Goal: Information Seeking & Learning: Find specific fact

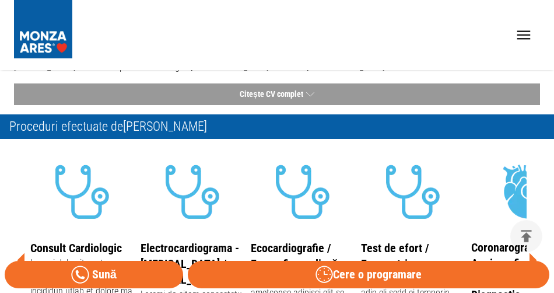
scroll to position [297, 0]
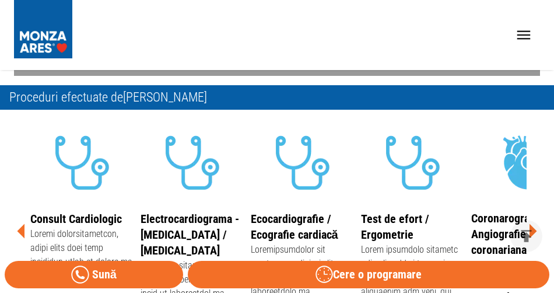
click at [515, 213] on icon at bounding box center [532, 230] width 35 height 35
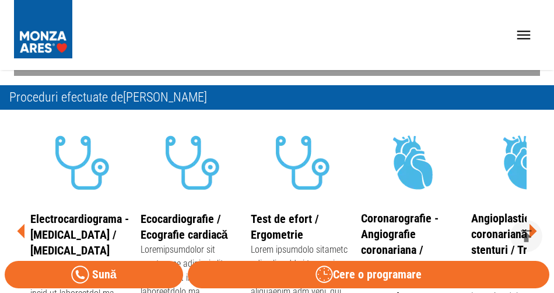
click at [515, 213] on icon at bounding box center [532, 230] width 35 height 35
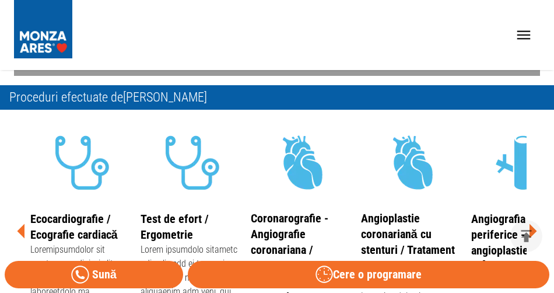
click at [529, 224] on icon at bounding box center [533, 231] width 8 height 15
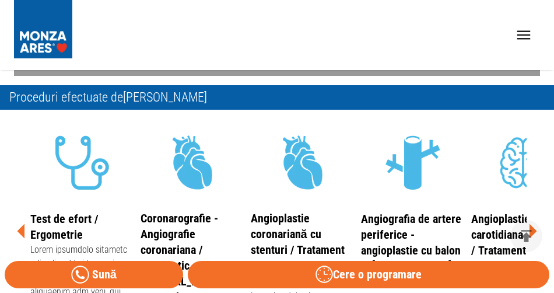
click at [529, 224] on icon at bounding box center [533, 231] width 8 height 15
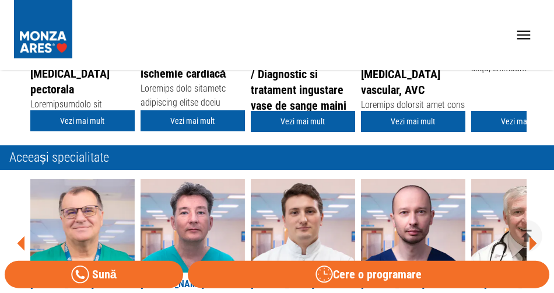
scroll to position [535, 0]
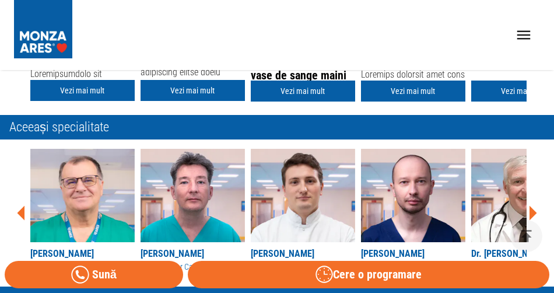
click at [515, 195] on icon at bounding box center [532, 212] width 35 height 35
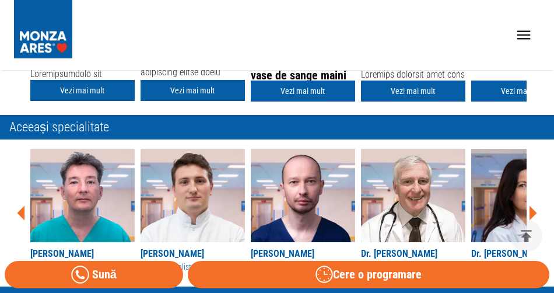
click at [515, 195] on icon at bounding box center [532, 212] width 35 height 35
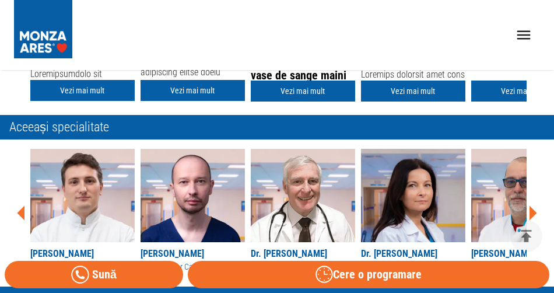
click at [515, 195] on icon at bounding box center [532, 212] width 35 height 35
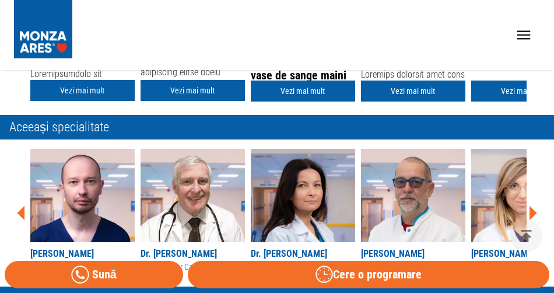
click at [515, 195] on icon at bounding box center [532, 212] width 35 height 35
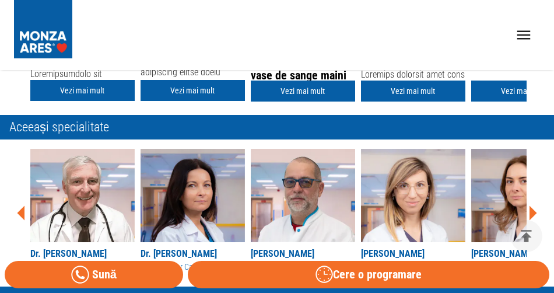
click at [515, 195] on icon at bounding box center [532, 212] width 35 height 35
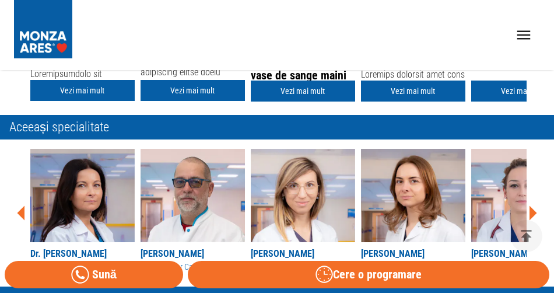
click at [515, 195] on icon at bounding box center [532, 212] width 35 height 35
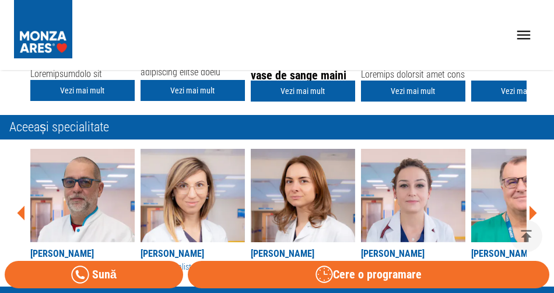
click at [515, 195] on icon at bounding box center [532, 212] width 35 height 35
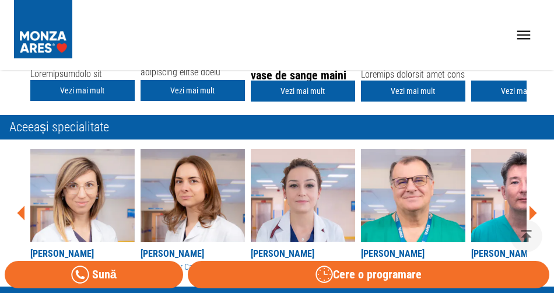
click at [515, 195] on icon at bounding box center [532, 212] width 35 height 35
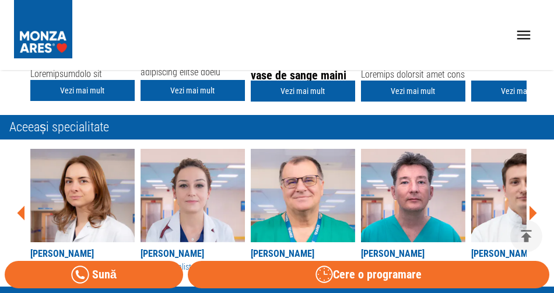
click at [515, 195] on icon at bounding box center [532, 212] width 35 height 35
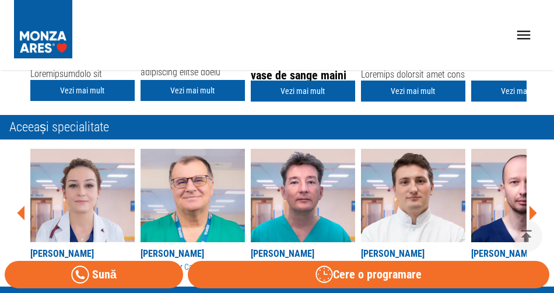
click at [515, 195] on icon at bounding box center [532, 212] width 35 height 35
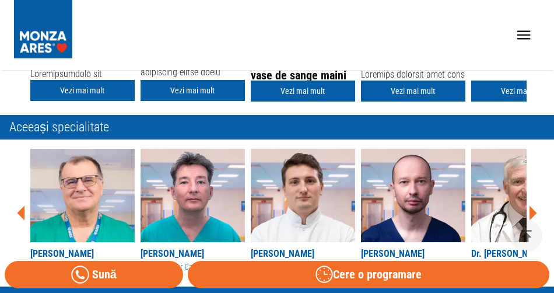
click at [515, 195] on icon at bounding box center [532, 212] width 35 height 35
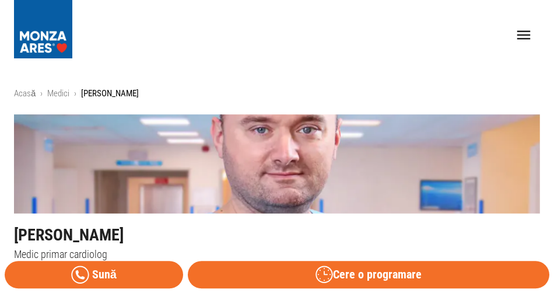
scroll to position [0, 0]
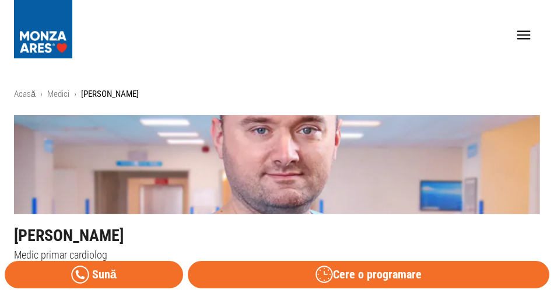
click at [0, 0] on link "Info Utile" at bounding box center [0, 0] width 0 height 0
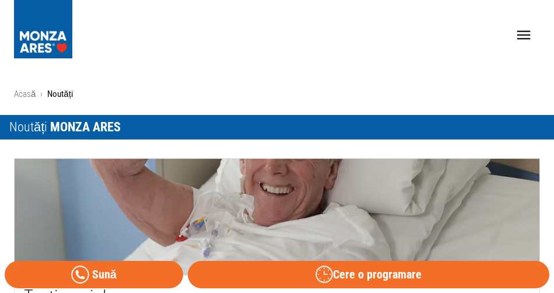
click at [0, 0] on link "Tarife" at bounding box center [0, 0] width 0 height 0
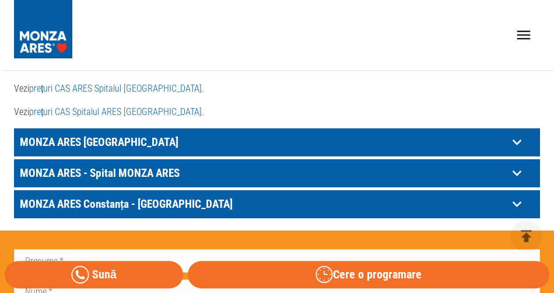
scroll to position [654, 0]
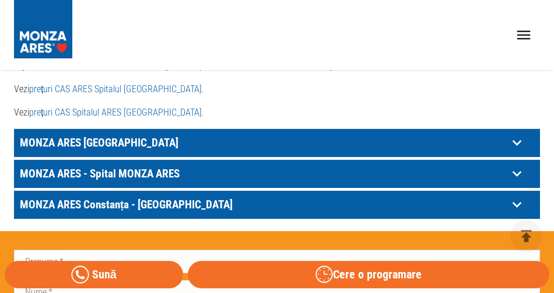
click at [48, 118] on link "prețuri CAS Spitalul ARES [GEOGRAPHIC_DATA]" at bounding box center [115, 112] width 172 height 11
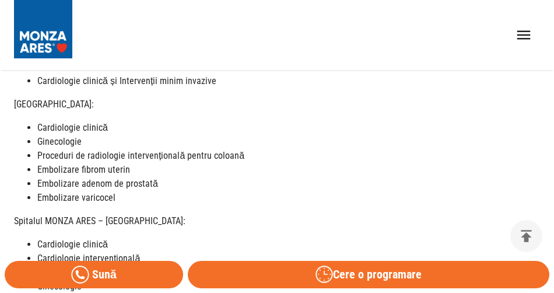
scroll to position [0, 0]
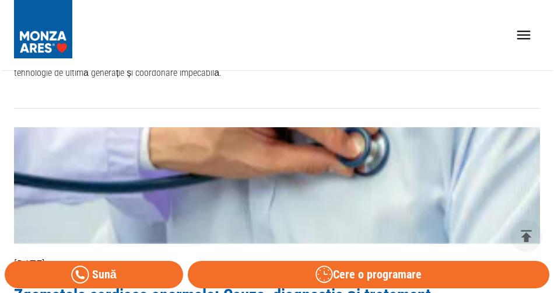
scroll to position [2021, 0]
